Goal: Information Seeking & Learning: Learn about a topic

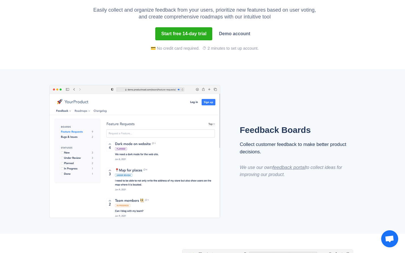
scroll to position [71, 0]
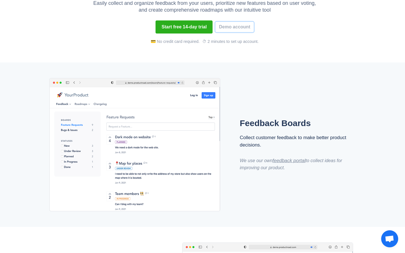
click at [243, 27] on link "Demo account" at bounding box center [234, 27] width 38 height 10
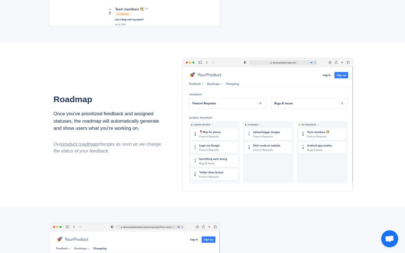
scroll to position [261, 0]
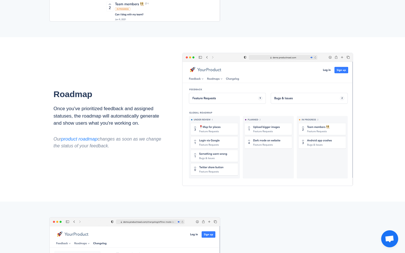
click at [84, 137] on link "product roadmap" at bounding box center [79, 138] width 37 height 5
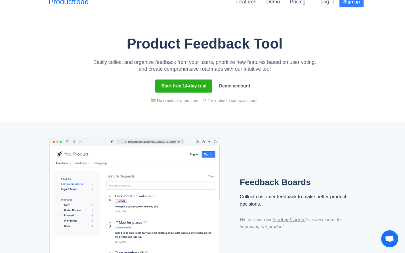
scroll to position [0, 0]
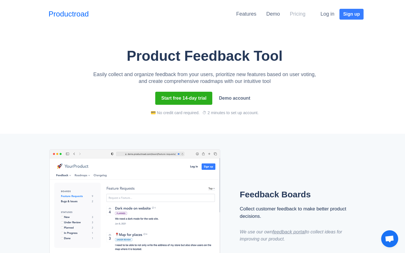
click at [295, 14] on link "Pricing" at bounding box center [298, 14] width 16 height 6
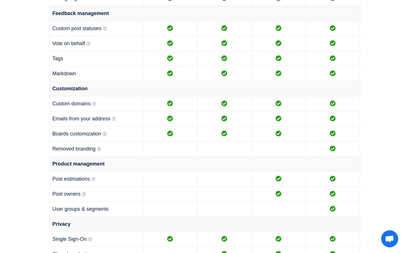
scroll to position [357, 0]
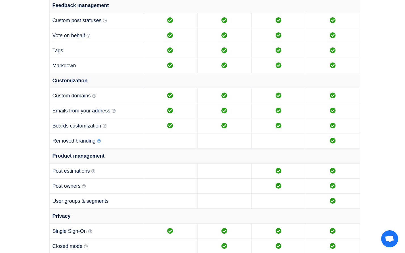
click at [101, 140] on icon at bounding box center [99, 141] width 4 height 4
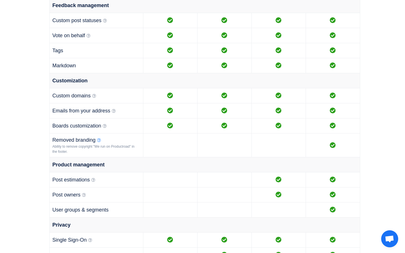
click at [101, 140] on icon at bounding box center [99, 140] width 4 height 4
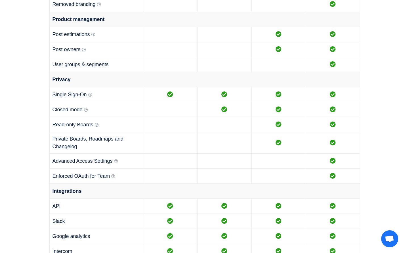
scroll to position [498, 0]
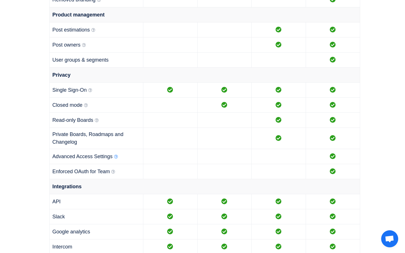
click at [116, 157] on icon at bounding box center [116, 157] width 4 height 4
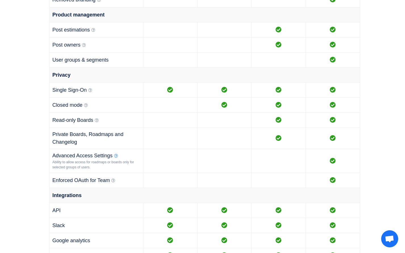
click at [115, 156] on icon at bounding box center [116, 156] width 4 height 4
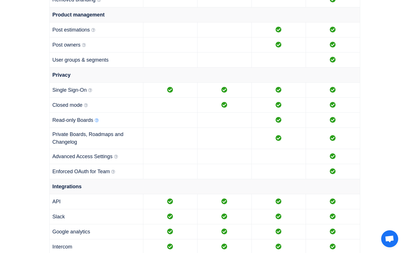
click at [96, 121] on icon at bounding box center [97, 120] width 4 height 4
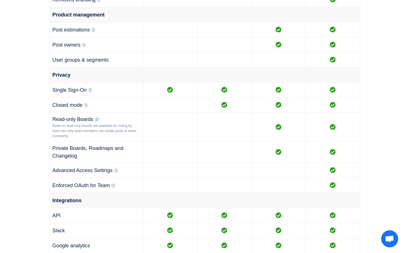
click at [96, 120] on icon at bounding box center [97, 119] width 4 height 4
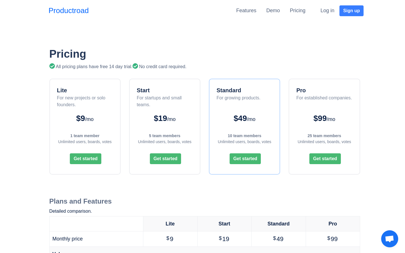
scroll to position [0, 0]
